Goal: Information Seeking & Learning: Find specific fact

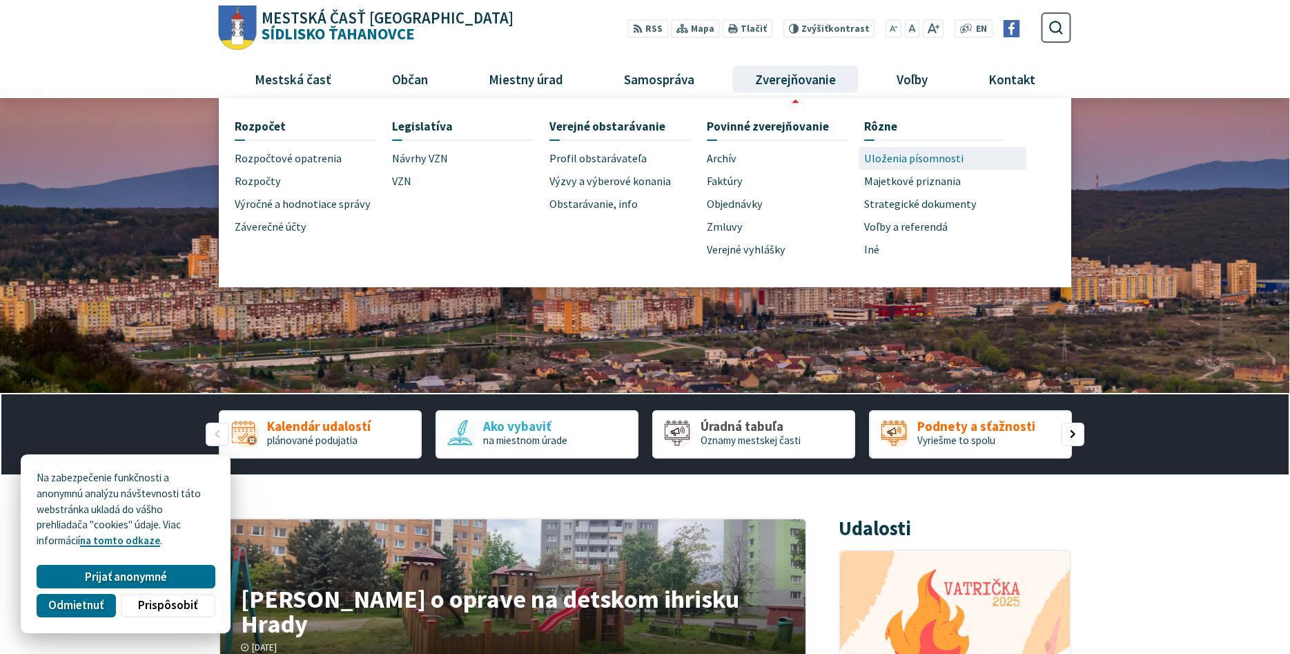
click at [900, 164] on span "Uloženia písomnosti" at bounding box center [913, 158] width 99 height 23
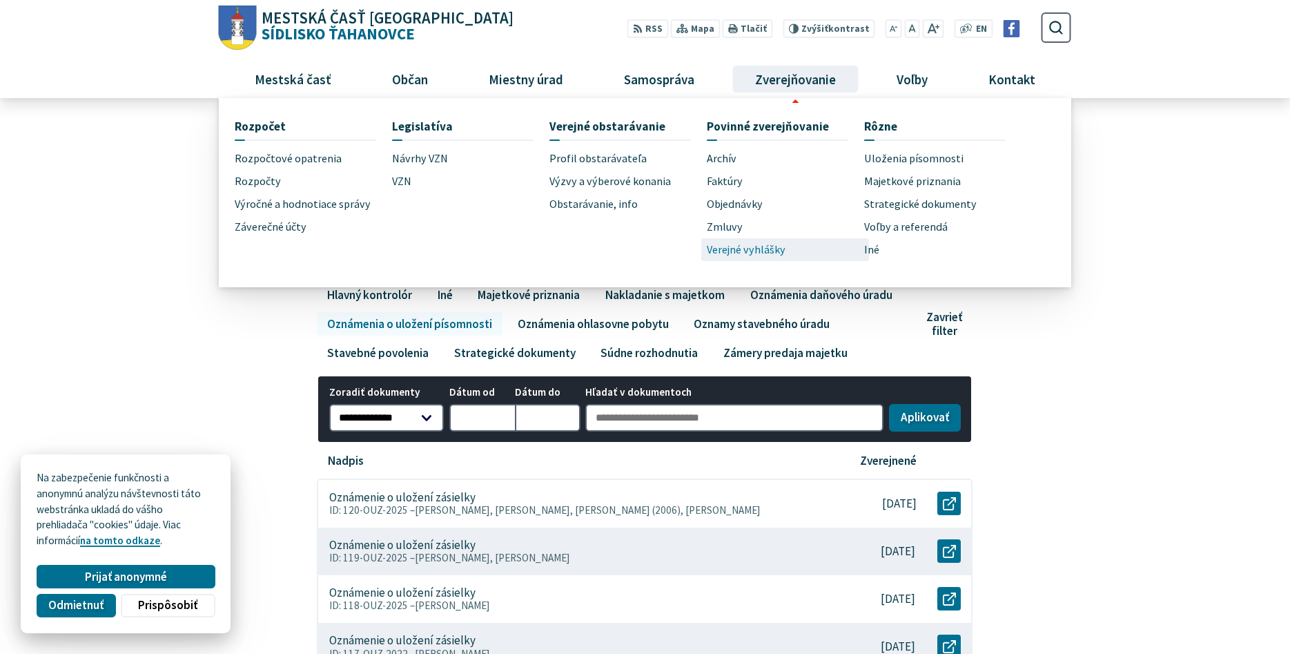
click at [766, 243] on span "Verejné vyhlášky" at bounding box center [746, 249] width 79 height 23
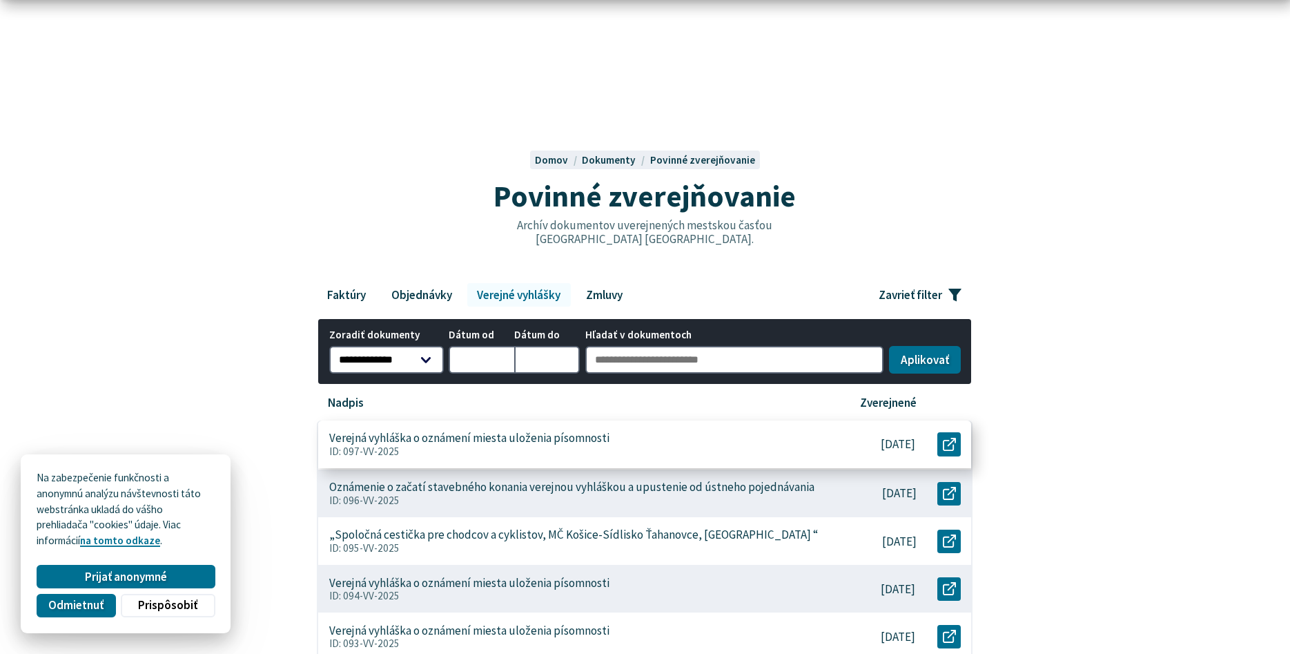
scroll to position [70, 0]
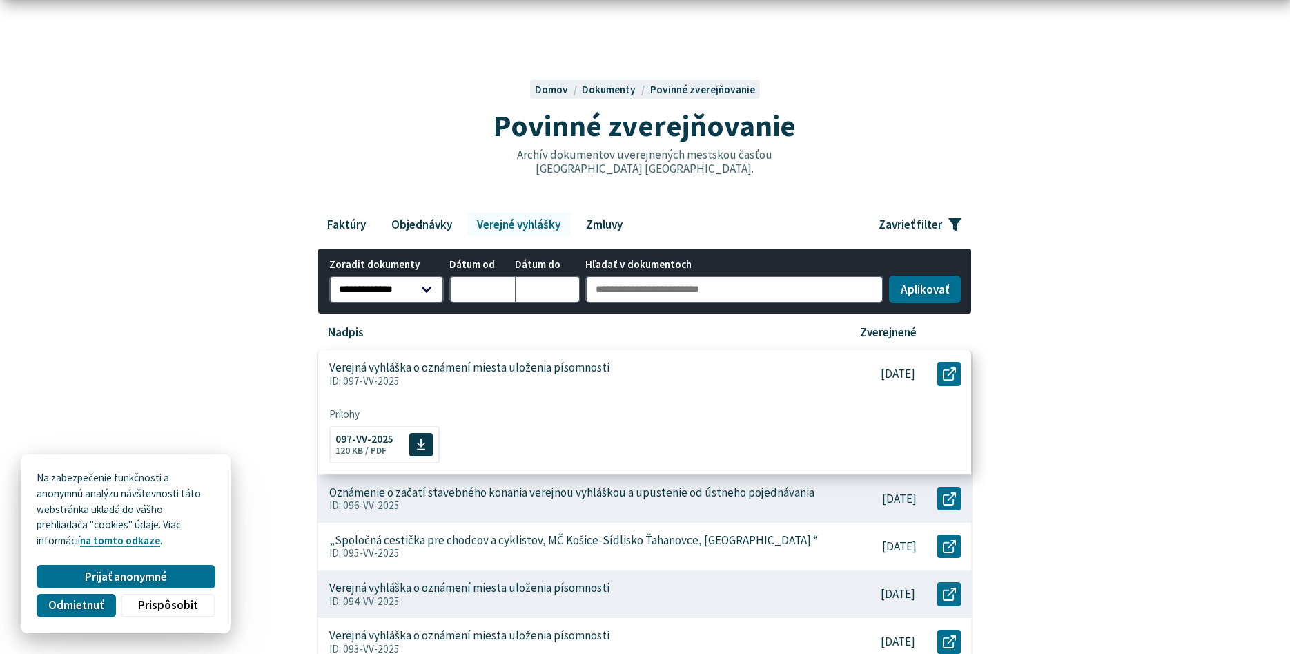
drag, startPoint x: 398, startPoint y: 383, endPoint x: 345, endPoint y: 380, distance: 52.5
click at [345, 380] on p "ID: 097-VV-2025" at bounding box center [573, 381] width 488 height 12
copy p "097-VV-2025"
